Goal: Task Accomplishment & Management: Manage account settings

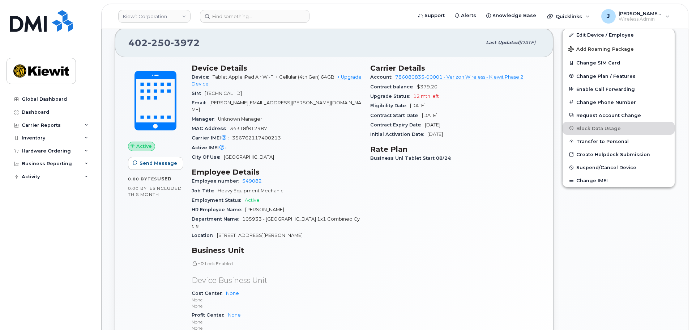
scroll to position [217, 0]
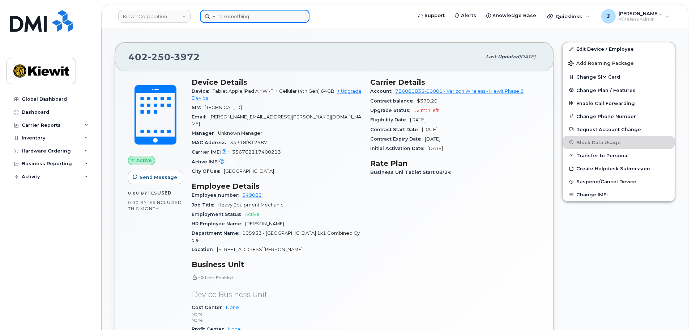
click at [224, 17] on input at bounding box center [255, 16] width 110 height 13
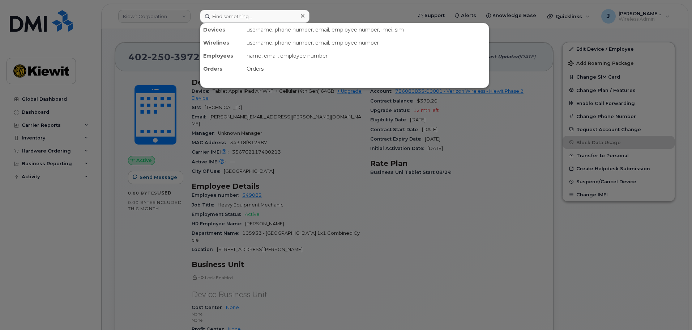
click at [403, 242] on div at bounding box center [346, 165] width 692 height 330
click at [255, 19] on input at bounding box center [255, 16] width 110 height 13
paste input "262-440-6387"
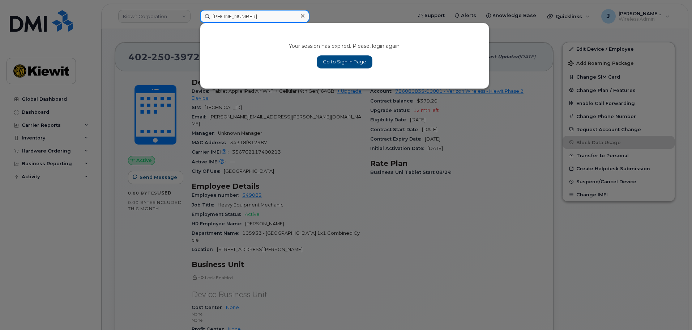
type input "262-440-6387"
click at [349, 61] on link "Go to Sign In Page" at bounding box center [345, 61] width 56 height 13
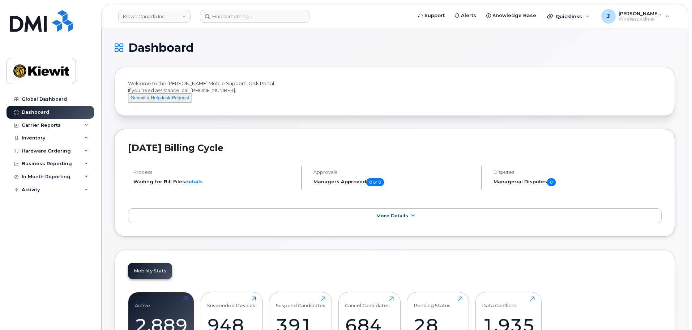
click at [238, 25] on header "Kiewit Canada Inc Support Alerts Knowledge Base Quicklinks Suspend / Cancel Dev…" at bounding box center [394, 16] width 587 height 25
click at [241, 16] on input at bounding box center [255, 16] width 110 height 13
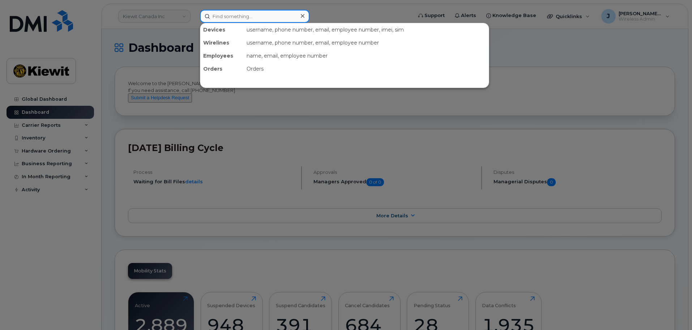
paste input "[PHONE_NUMBER]"
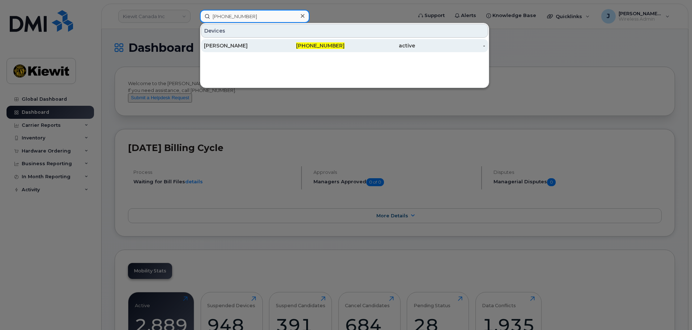
type input "262-440-6387"
click at [286, 47] on div "262-440-6387" at bounding box center [310, 45] width 71 height 7
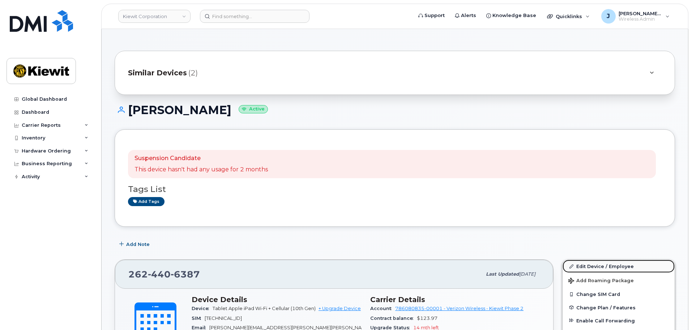
click at [610, 264] on link "Edit Device / Employee" at bounding box center [619, 265] width 112 height 13
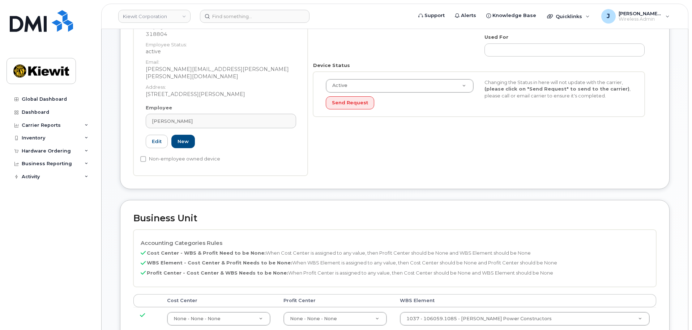
scroll to position [145, 0]
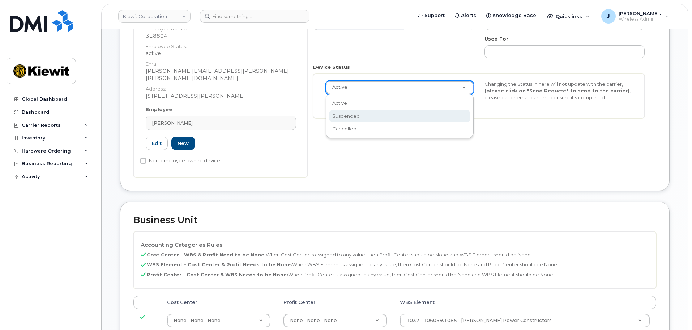
select select "suspended"
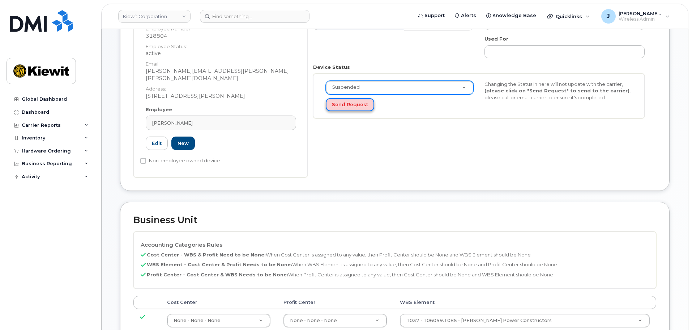
click at [356, 102] on button "Send Request" at bounding box center [350, 104] width 48 height 13
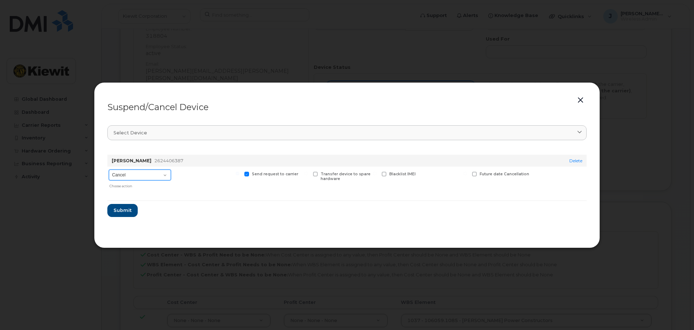
click at [160, 179] on select "Cancel Suspend - Reduced Rate Suspend - Full Rate Suspend - Lost Device/Stolen …" at bounding box center [140, 174] width 62 height 11
select select "[object Object]"
click at [109, 169] on select "Cancel Suspend - Reduced Rate Suspend - Full Rate Suspend - Lost Device/Stolen …" at bounding box center [140, 174] width 62 height 11
click at [122, 210] on span "Submit" at bounding box center [122, 210] width 18 height 7
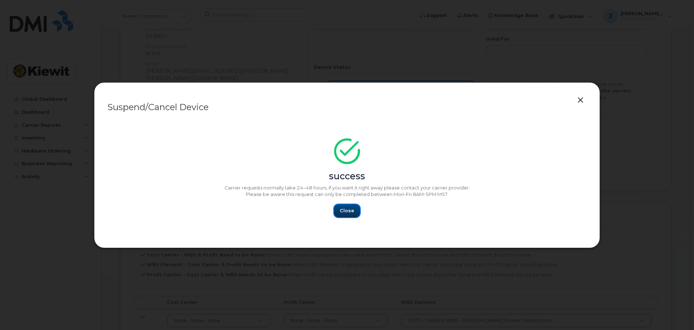
click at [348, 209] on span "Close" at bounding box center [347, 210] width 14 height 7
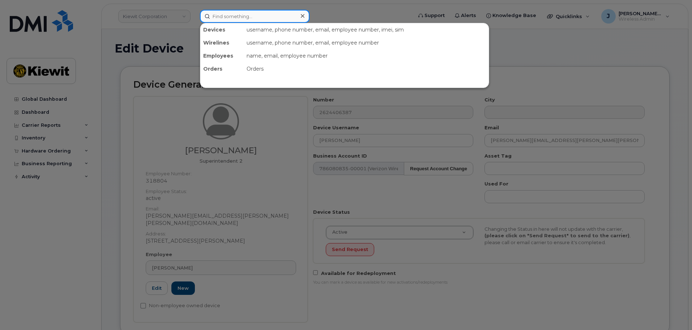
click at [222, 15] on input at bounding box center [255, 16] width 110 height 13
paste input "262-336-0417"
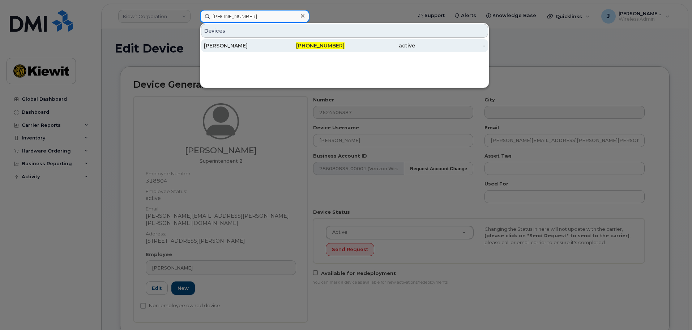
type input "262-336-0417"
click at [280, 47] on div "262-336-0417" at bounding box center [310, 45] width 71 height 7
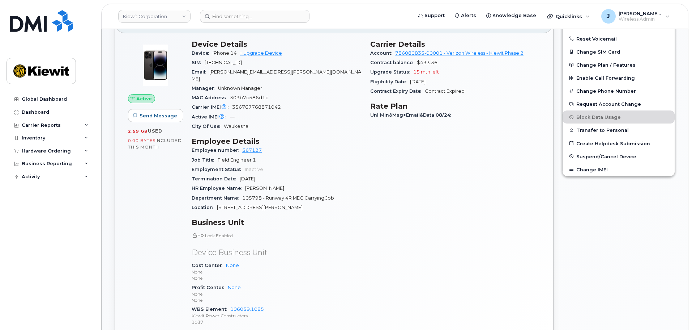
scroll to position [253, 0]
